Goal: Task Accomplishment & Management: Use online tool/utility

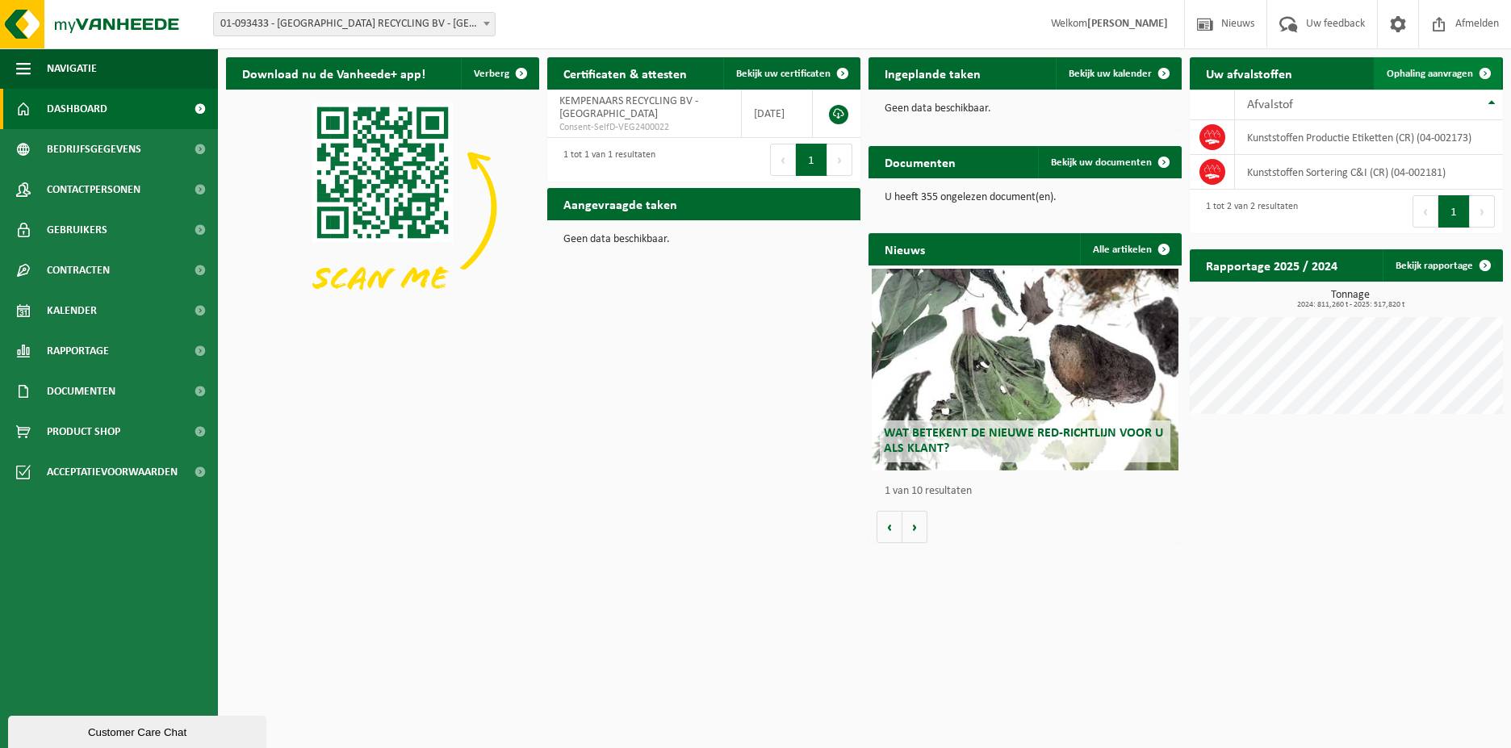
click at [1399, 70] on span "Ophaling aanvragen" at bounding box center [1430, 74] width 86 height 10
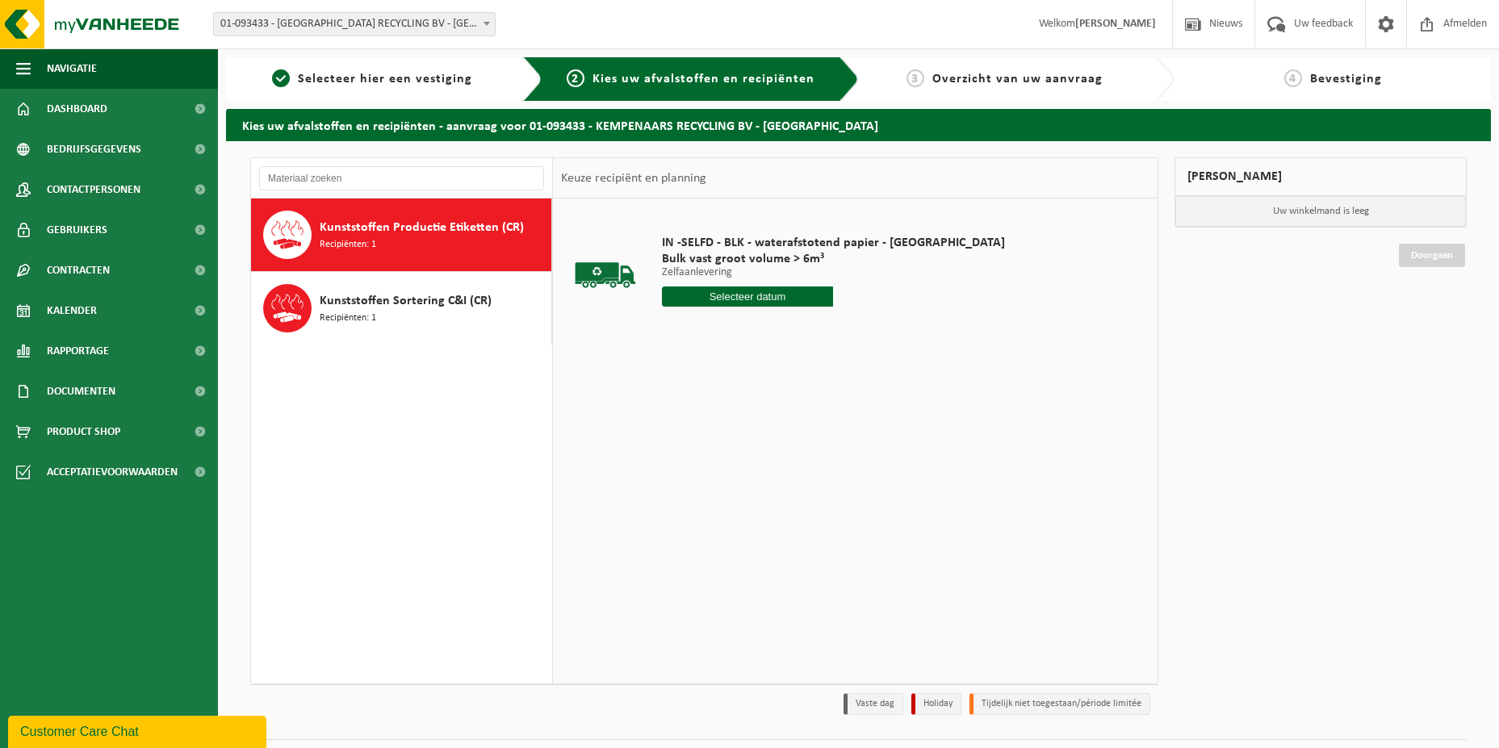
click at [400, 236] on span "Kunststoffen Productie Etiketten (CR)" at bounding box center [422, 227] width 204 height 19
click at [781, 296] on input "text" at bounding box center [748, 297] width 172 height 20
click at [789, 492] on div "29" at bounding box center [790, 492] width 28 height 26
type input "Van 2025-08-29"
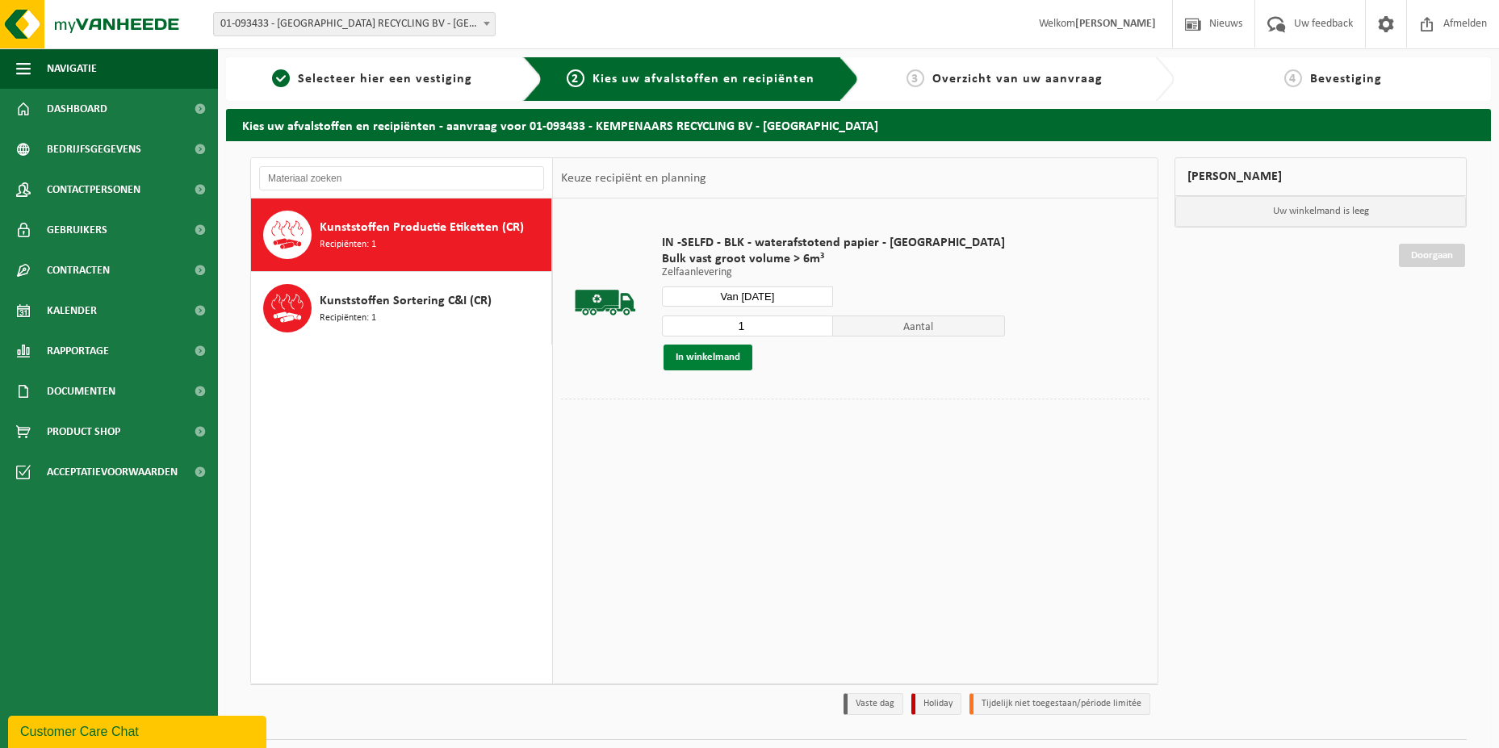
click at [713, 359] on button "In winkelmand" at bounding box center [707, 358] width 89 height 26
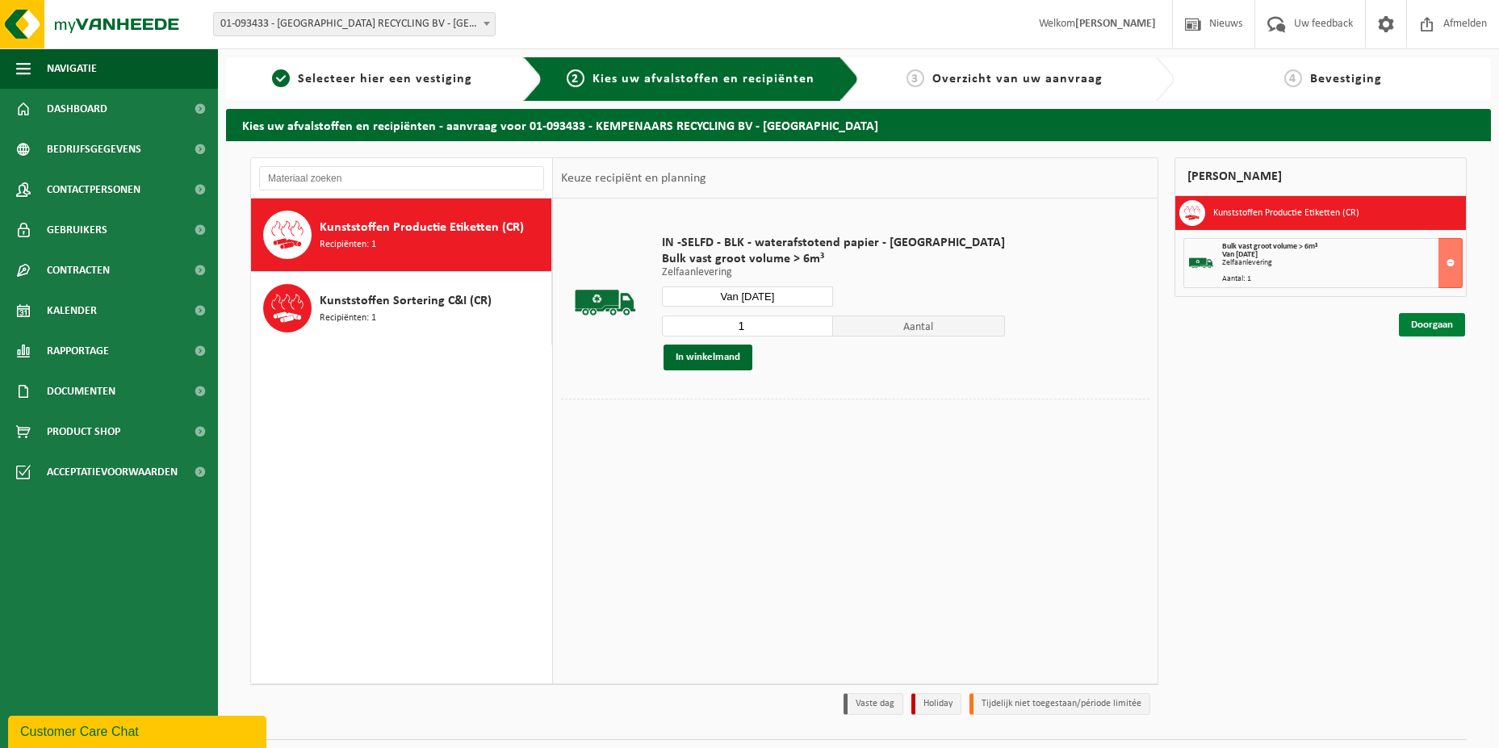
click at [1422, 324] on link "Doorgaan" at bounding box center [1432, 324] width 66 height 23
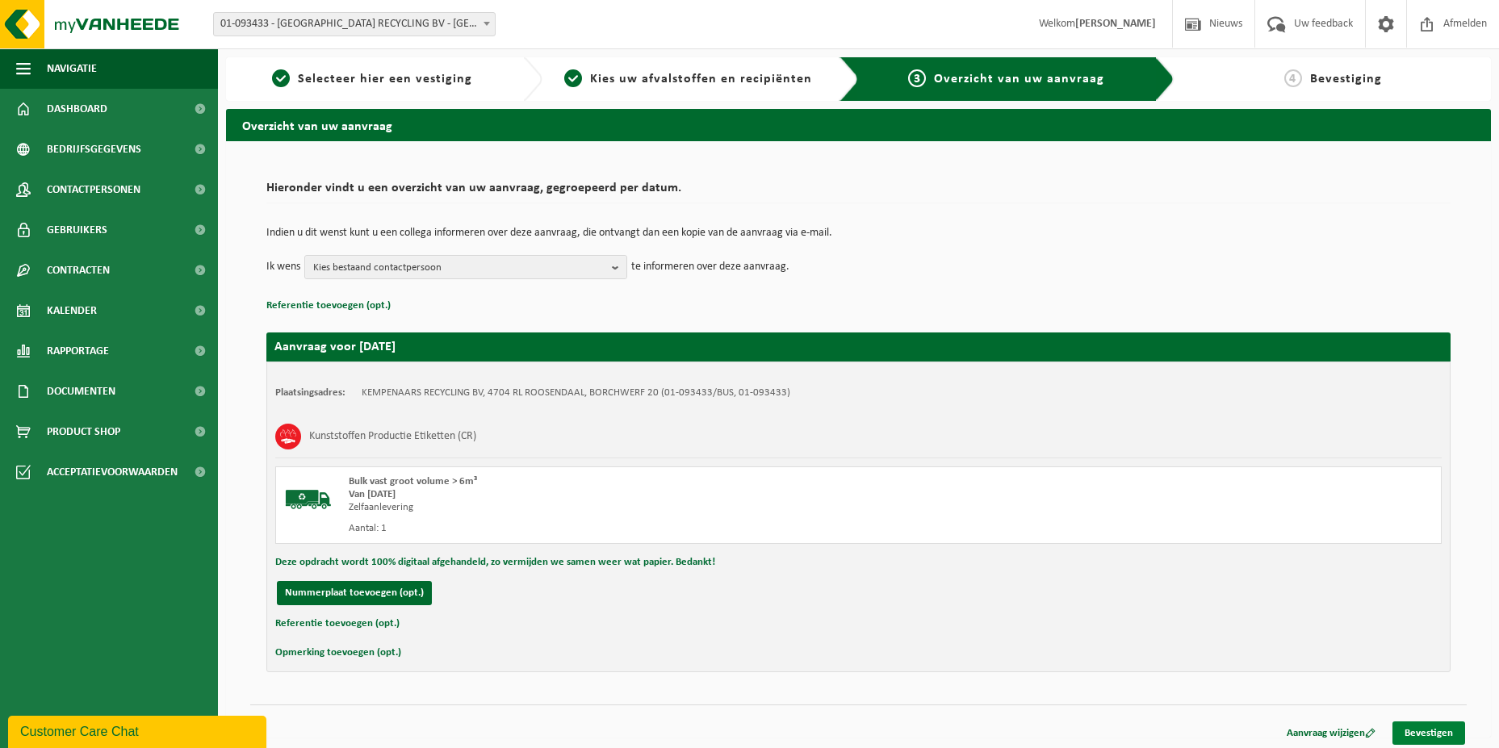
click at [1429, 731] on link "Bevestigen" at bounding box center [1428, 733] width 73 height 23
